Goal: Find specific page/section: Find specific page/section

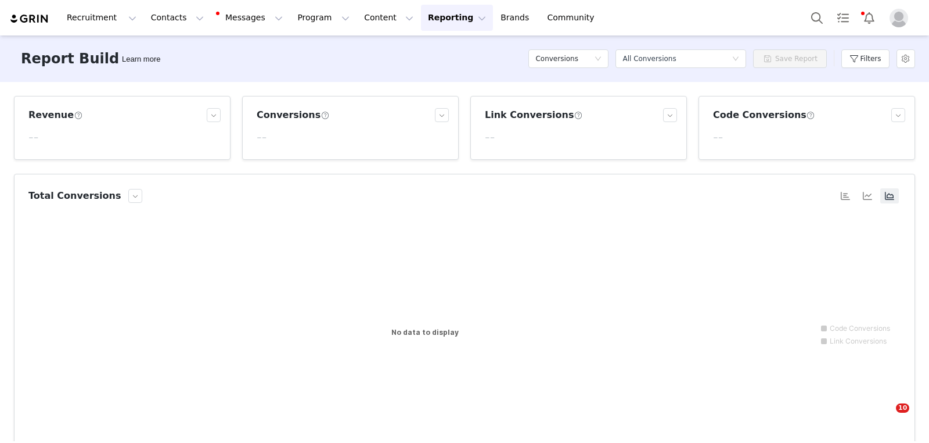
click at [189, 24] on button "Contacts Contacts" at bounding box center [177, 18] width 67 height 26
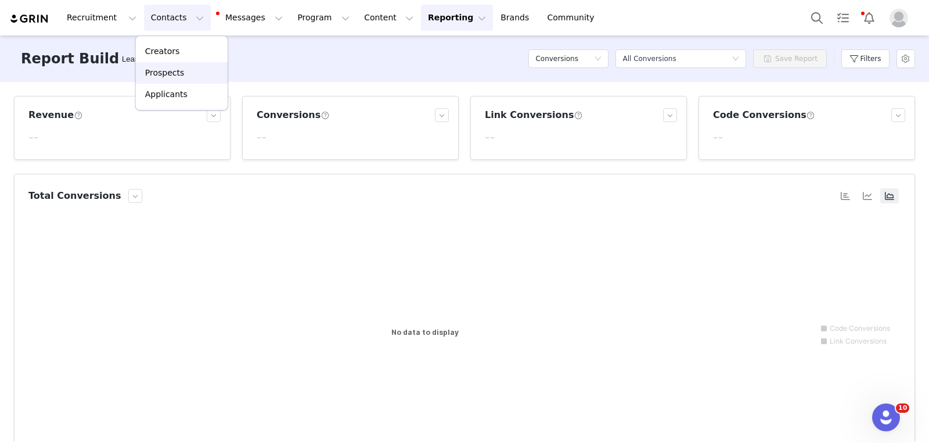
click at [178, 80] on link "Prospects" at bounding box center [182, 72] width 92 height 21
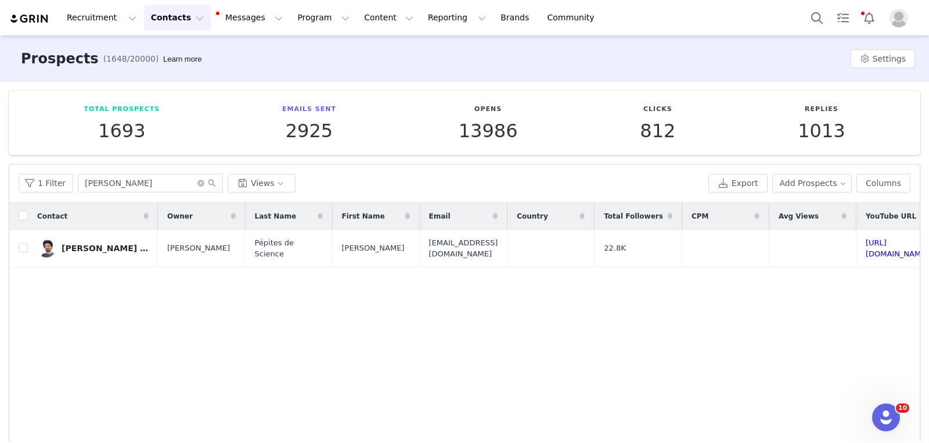
click at [181, 17] on button "Contacts Contacts" at bounding box center [177, 18] width 67 height 26
click at [182, 48] on div "Creators" at bounding box center [182, 51] width 78 height 12
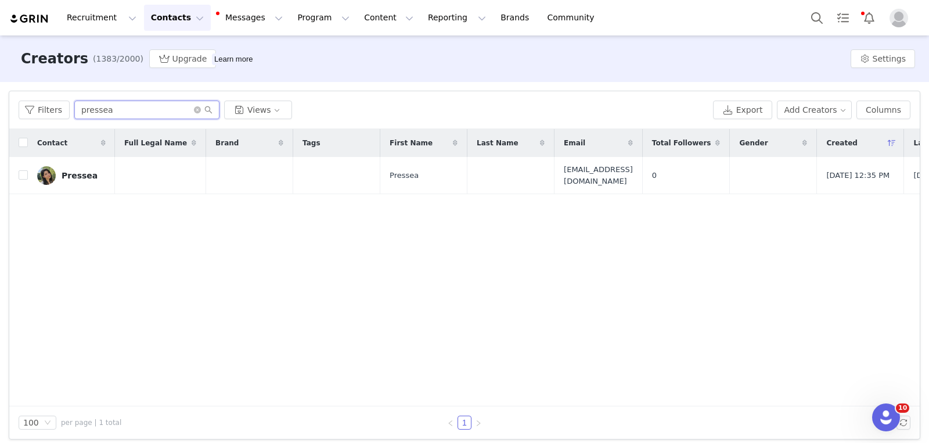
click at [129, 116] on input "pressea" at bounding box center [146, 109] width 145 height 19
paste input "Kungitto"
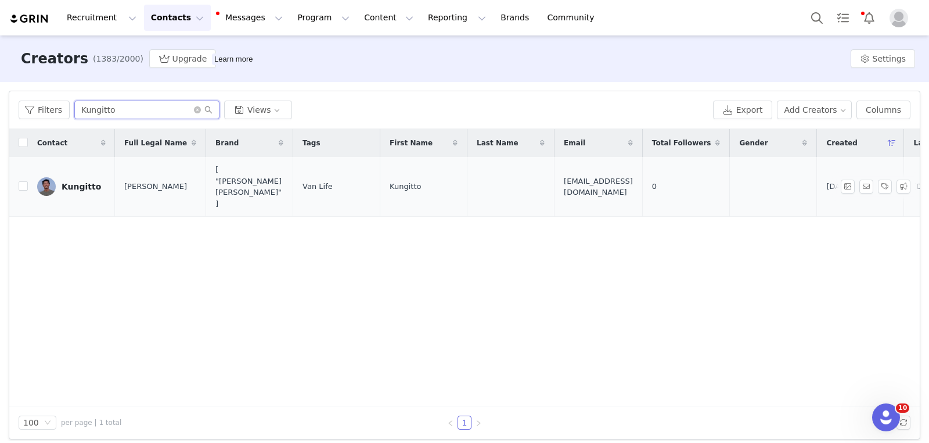
type input "Kungitto"
click at [85, 182] on div "Kungitto" at bounding box center [81, 186] width 39 height 9
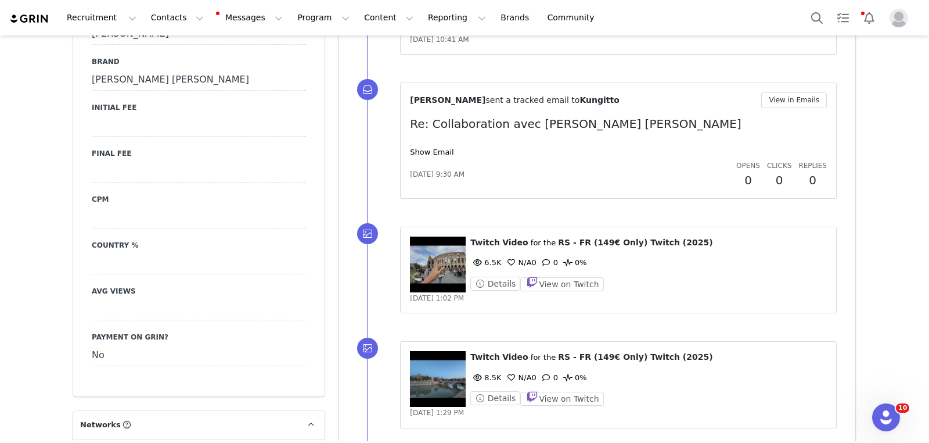
scroll to position [1305, 0]
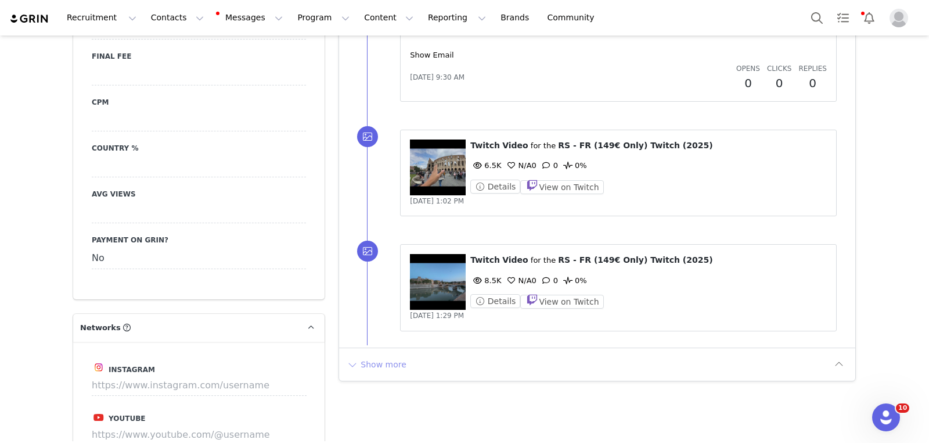
click at [380, 360] on button "Show more" at bounding box center [376, 364] width 61 height 19
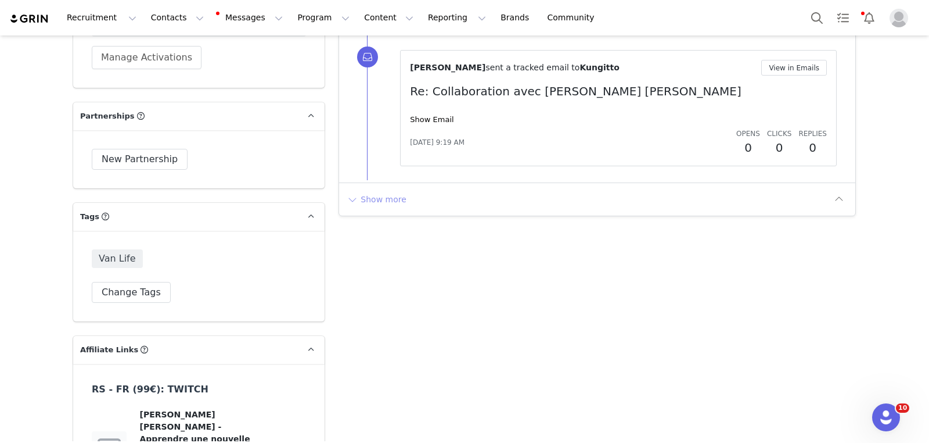
click at [382, 191] on button "Show more" at bounding box center [376, 199] width 61 height 19
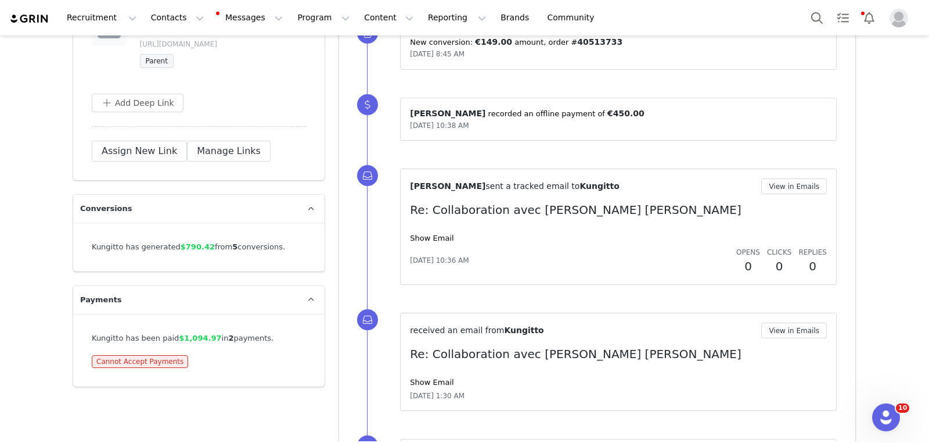
scroll to position [3649, 0]
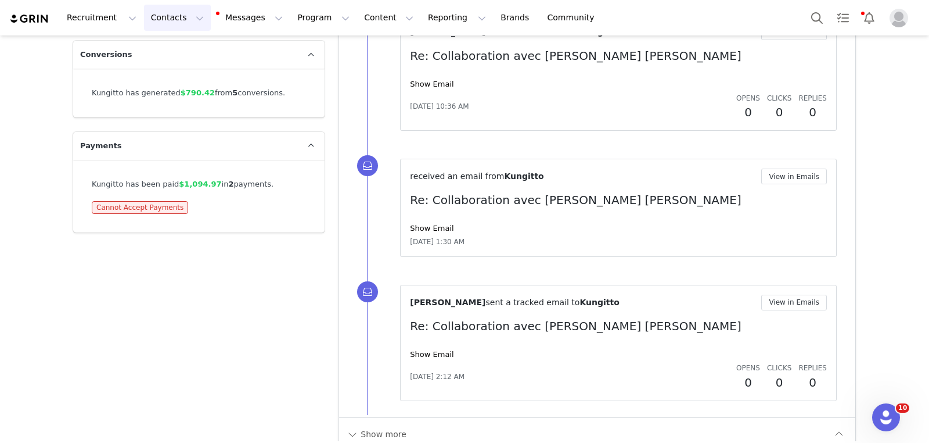
click at [171, 20] on button "Contacts Contacts" at bounding box center [177, 18] width 67 height 26
click at [177, 66] on link "Prospects" at bounding box center [182, 72] width 92 height 21
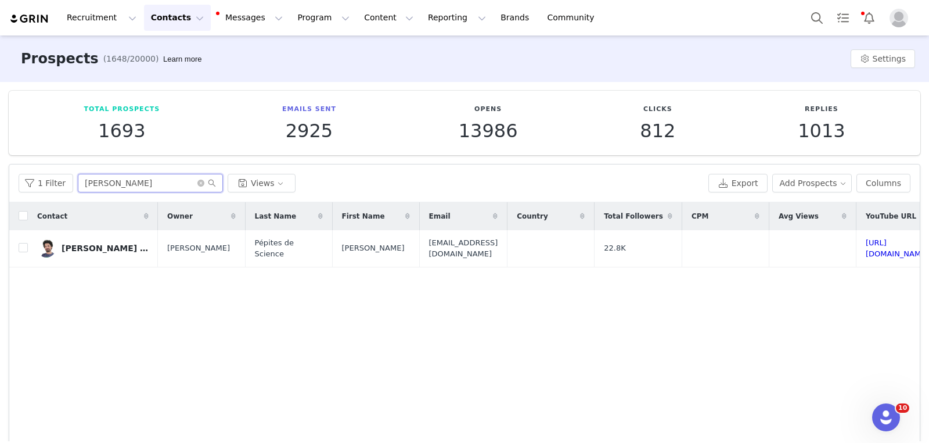
click at [147, 177] on input "[PERSON_NAME]" at bounding box center [150, 183] width 145 height 19
paste input "Bonjour [PERSON_NAME]"
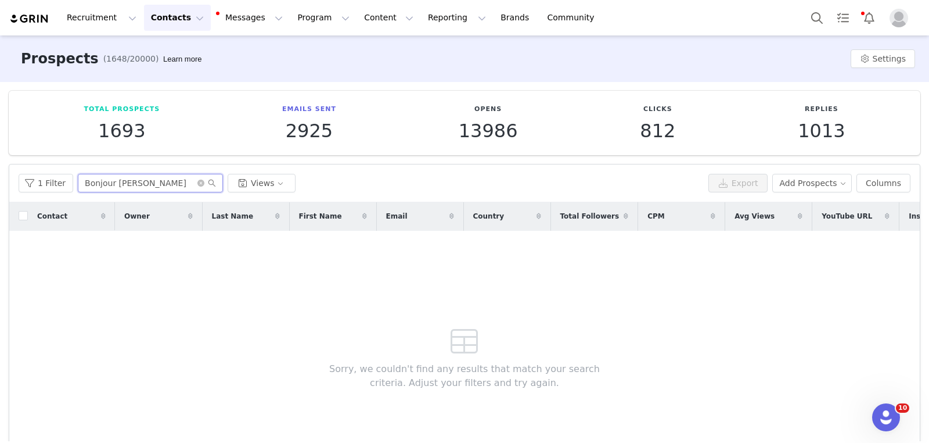
type input "Bonjour [PERSON_NAME]"
click at [167, 9] on button "Contacts Contacts" at bounding box center [177, 18] width 67 height 26
click at [161, 42] on link "Creators" at bounding box center [182, 51] width 92 height 21
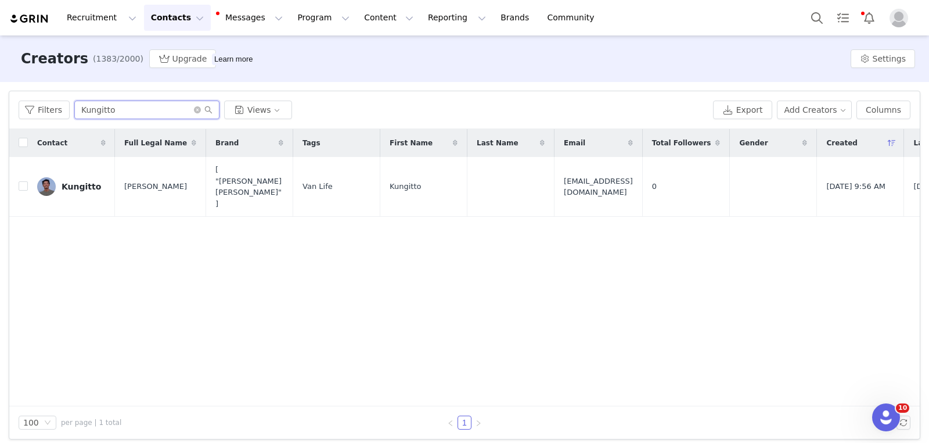
click at [141, 115] on input "Kungitto" at bounding box center [146, 109] width 145 height 19
paste input "Bonjour [PERSON_NAME]"
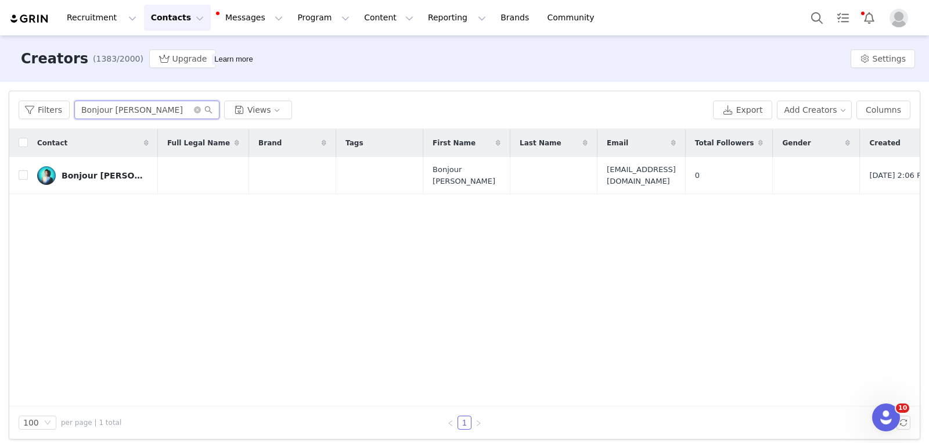
click at [174, 102] on input "Bonjour [PERSON_NAME]" at bounding box center [146, 109] width 145 height 19
paste input "[PERSON_NAME]"
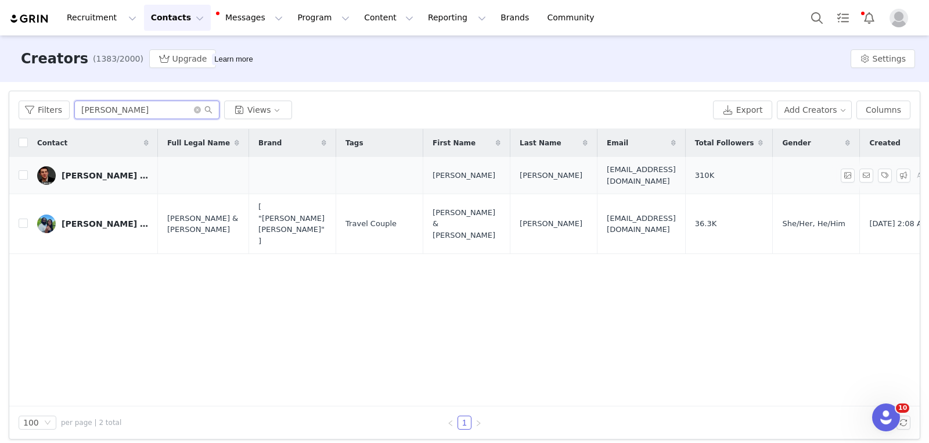
type input "[PERSON_NAME]"
click at [109, 174] on div "[PERSON_NAME] [PERSON_NAME]" at bounding box center [105, 175] width 87 height 9
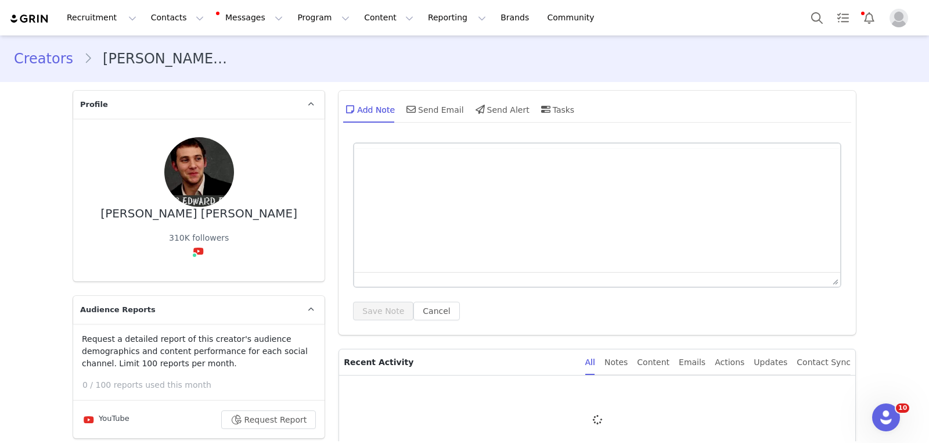
type input "+1 ([GEOGRAPHIC_DATA])"
